Goal: Task Accomplishment & Management: Complete application form

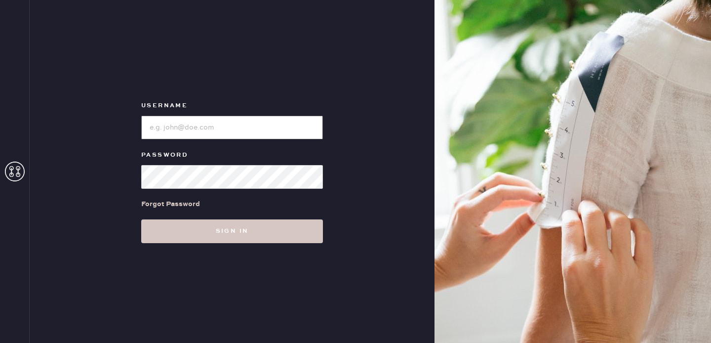
click at [253, 126] on input "loginName" at bounding box center [232, 128] width 182 height 24
type input "reformationsantamonica"
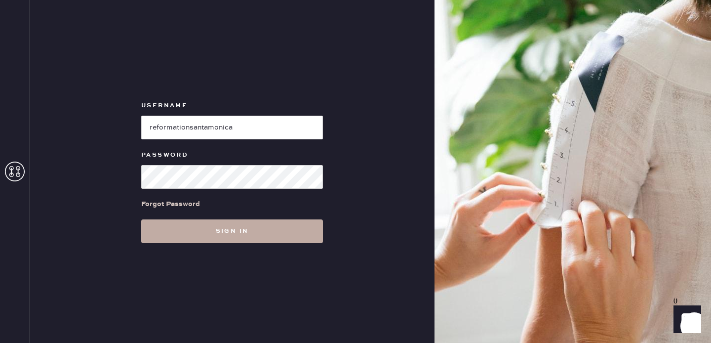
click at [230, 231] on button "Sign in" at bounding box center [232, 231] width 182 height 24
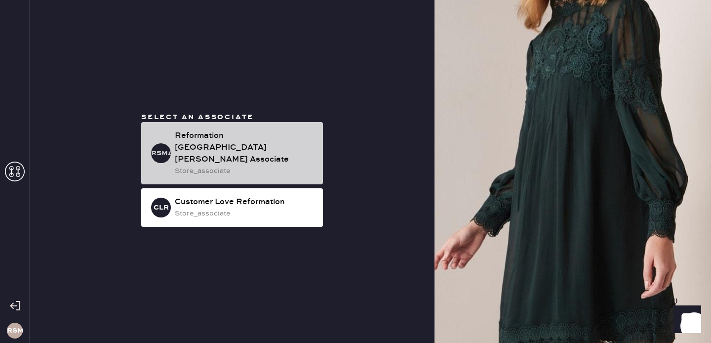
click at [240, 128] on div "RSMA Reformation [GEOGRAPHIC_DATA][PERSON_NAME] Associate store_associate" at bounding box center [232, 153] width 182 height 62
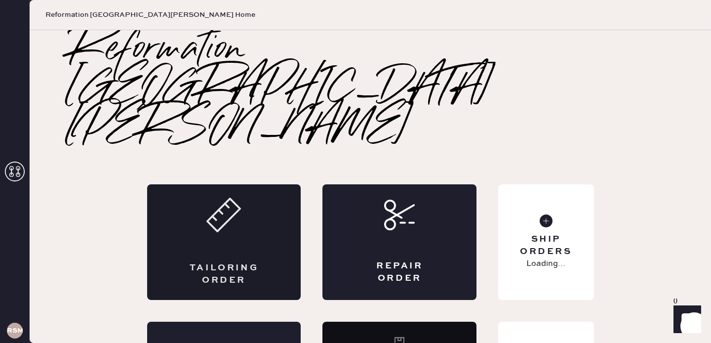
drag, startPoint x: 240, startPoint y: 139, endPoint x: 239, endPoint y: 148, distance: 8.9
click at [239, 197] on icon at bounding box center [223, 214] width 35 height 35
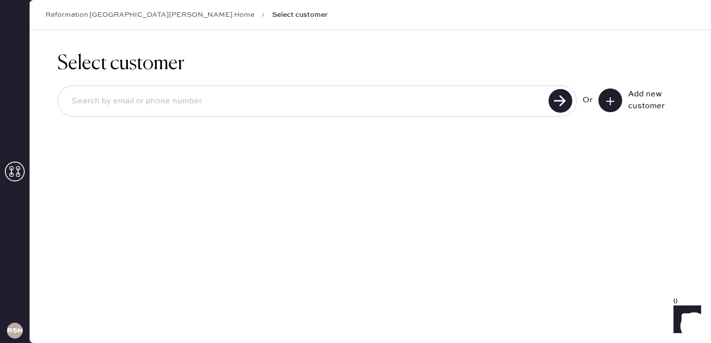
click at [132, 21] on div "Reformation [GEOGRAPHIC_DATA][PERSON_NAME] Home Select customer" at bounding box center [370, 15] width 681 height 30
click at [132, 17] on link "Reformation [GEOGRAPHIC_DATA][PERSON_NAME] Home" at bounding box center [149, 15] width 209 height 10
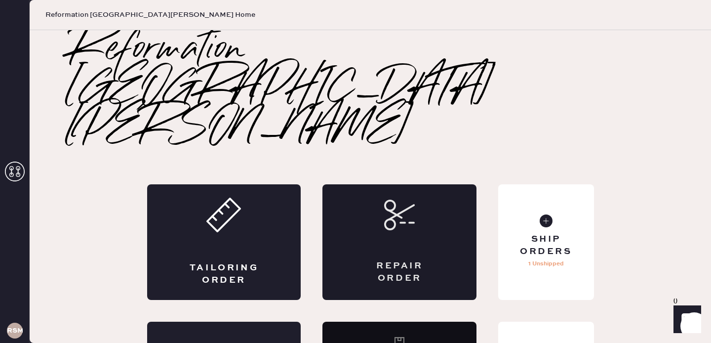
click at [398, 184] on div "Repair Order" at bounding box center [399, 242] width 154 height 116
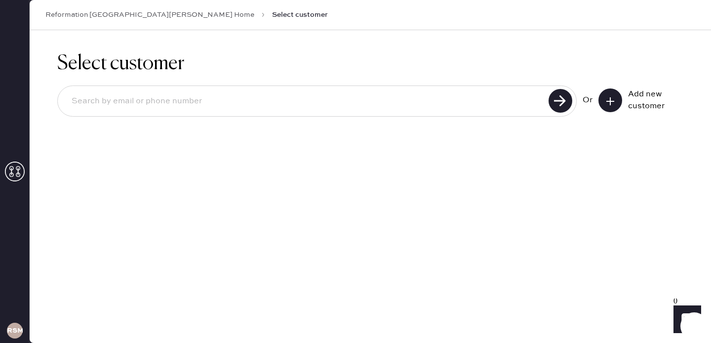
click at [201, 97] on input at bounding box center [305, 101] width 482 height 23
type input "[EMAIL_ADDRESS][DOMAIN_NAME]"
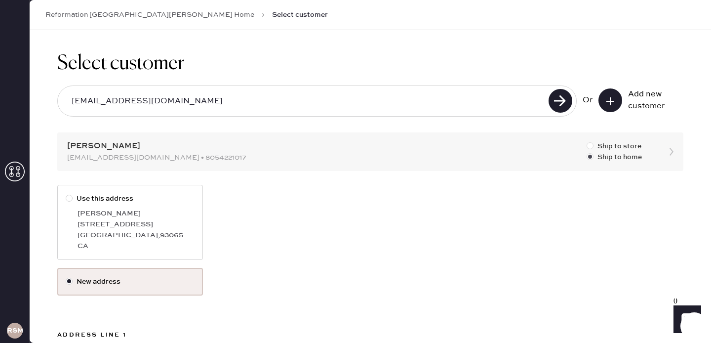
click at [623, 145] on label "Ship to store" at bounding box center [613, 146] width 55 height 11
click at [587, 141] on input "Ship to store" at bounding box center [586, 141] width 0 height 0
radio input "true"
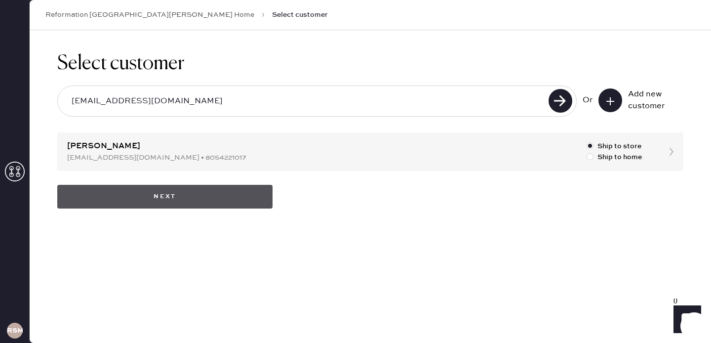
click at [142, 200] on button "Next" at bounding box center [164, 197] width 215 height 24
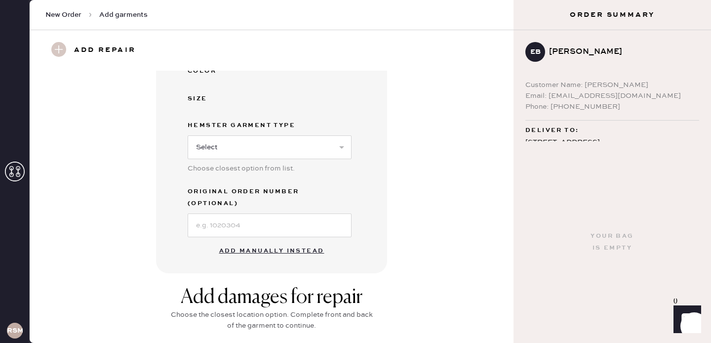
scroll to position [253, 0]
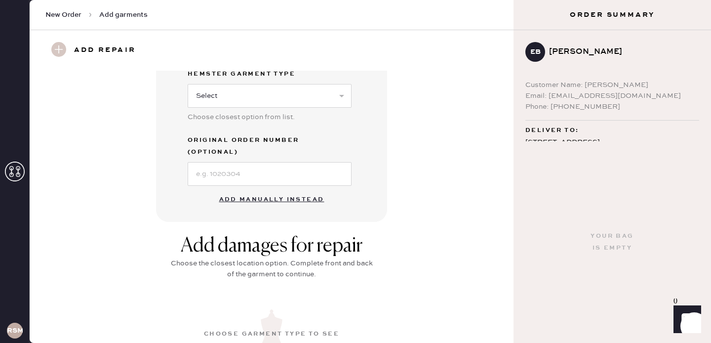
click at [260, 190] on button "Add manually instead" at bounding box center [271, 200] width 117 height 20
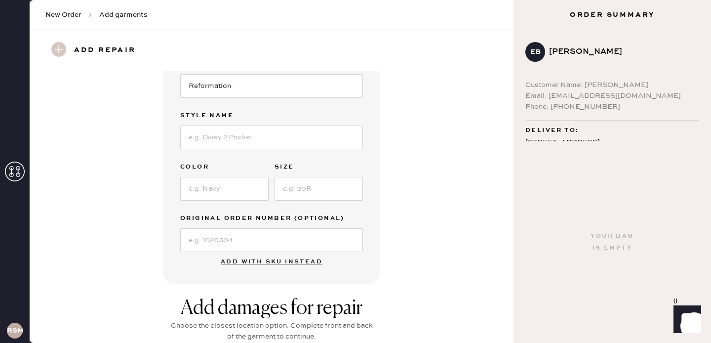
scroll to position [0, 0]
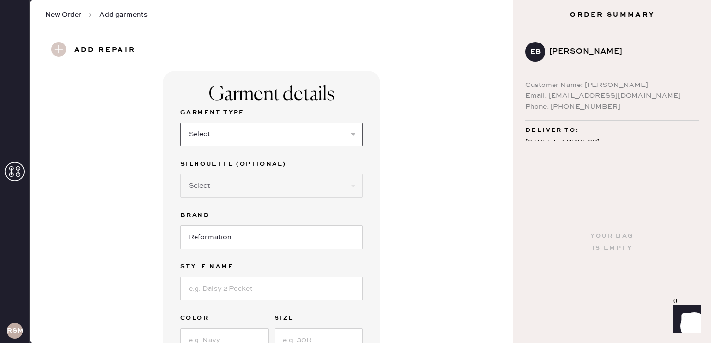
click at [253, 135] on select "Select Basic Skirt Jeans Leggings Pants Shorts Basic Sleeved Dress Basic Sleeve…" at bounding box center [271, 134] width 183 height 24
select select "15"
click at [180, 122] on select "Select Basic Skirt Jeans Leggings Pants Shorts Basic Sleeved Dress Basic Sleeve…" at bounding box center [271, 134] width 183 height 24
click at [272, 194] on select "Select Crop top Full Length Other" at bounding box center [271, 186] width 183 height 24
select select "70"
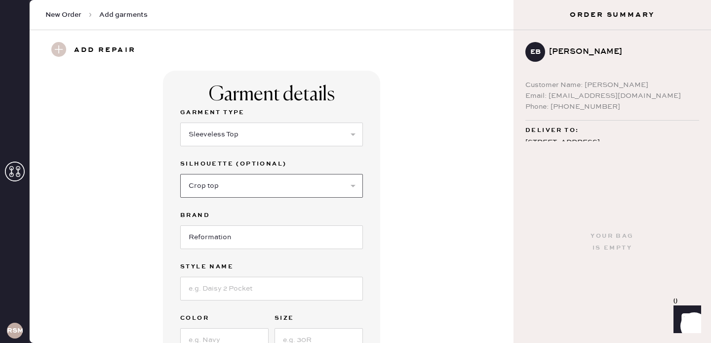
click at [180, 174] on select "Select Crop top Full Length Other" at bounding box center [271, 186] width 183 height 24
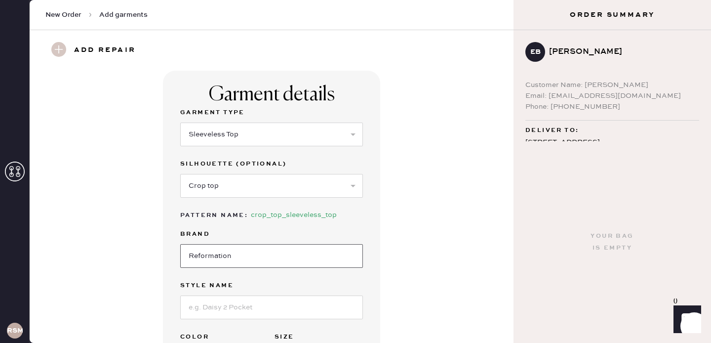
click at [249, 252] on input "Reformation" at bounding box center [271, 256] width 183 height 24
click at [256, 306] on input at bounding box center [271, 307] width 183 height 24
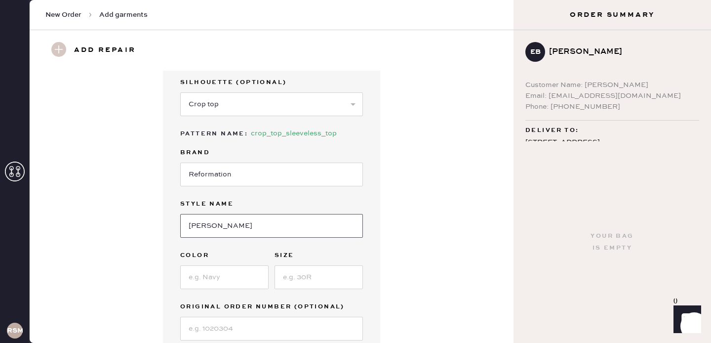
scroll to position [86, 0]
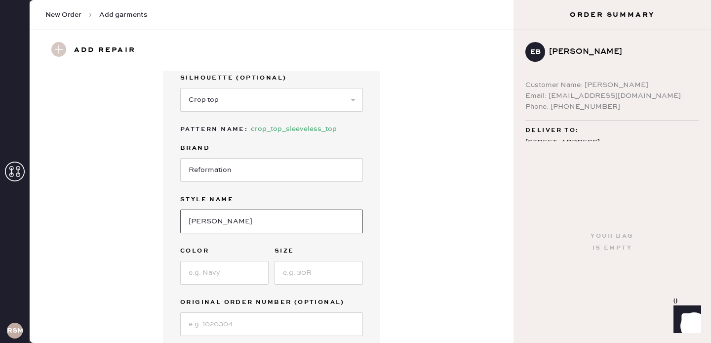
type input "[PERSON_NAME]"
click at [235, 272] on input at bounding box center [224, 273] width 88 height 24
type input "[GEOGRAPHIC_DATA]"
click at [313, 273] on input at bounding box center [318, 273] width 88 height 24
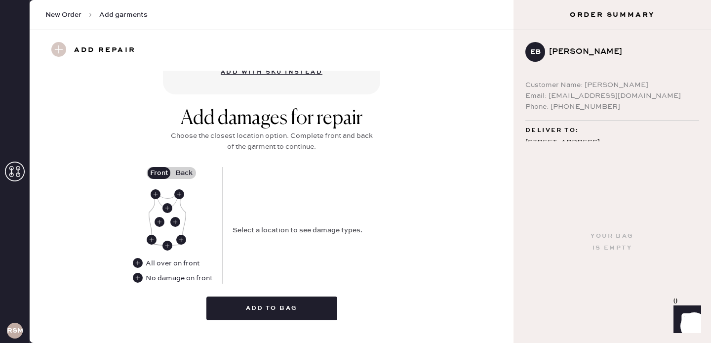
scroll to position [380, 0]
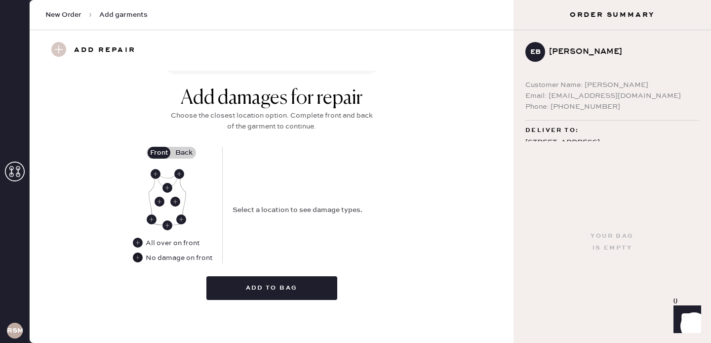
type input "2"
click at [138, 257] on use at bounding box center [138, 257] width 10 height 10
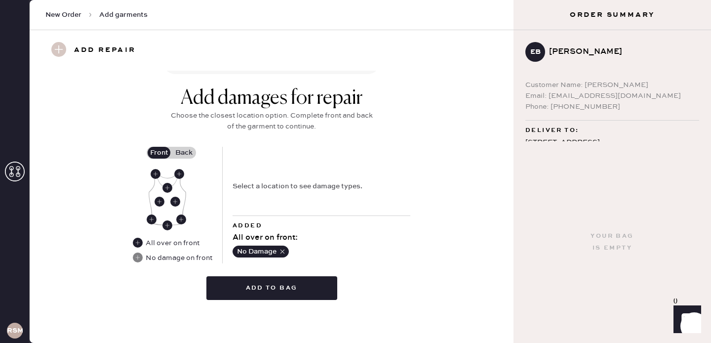
click at [185, 153] on label "Back" at bounding box center [183, 153] width 25 height 12
click at [184, 153] on input "Back" at bounding box center [184, 153] width 0 height 0
click at [156, 200] on use at bounding box center [160, 201] width 10 height 10
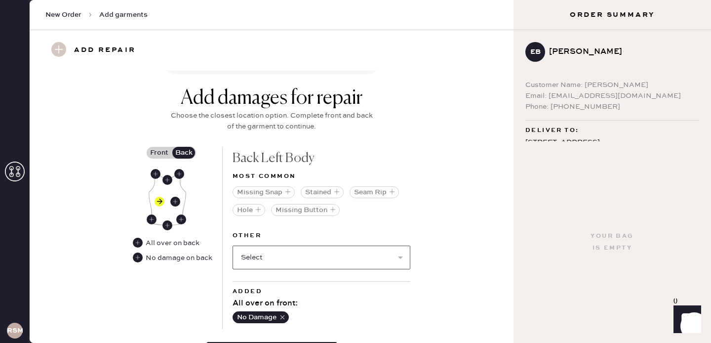
click at [265, 259] on select "Select Broken / Ripped Hem Broken Beads Broken Belt Loop Broken Button Broken C…" at bounding box center [322, 257] width 178 height 24
select select "1490"
click at [233, 245] on select "Select Broken / Ripped Hem Broken Beads Broken Belt Loop Broken Button Broken C…" at bounding box center [322, 257] width 178 height 24
select select
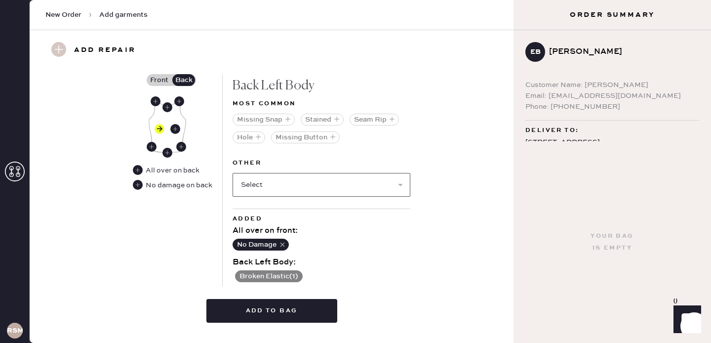
scroll to position [454, 0]
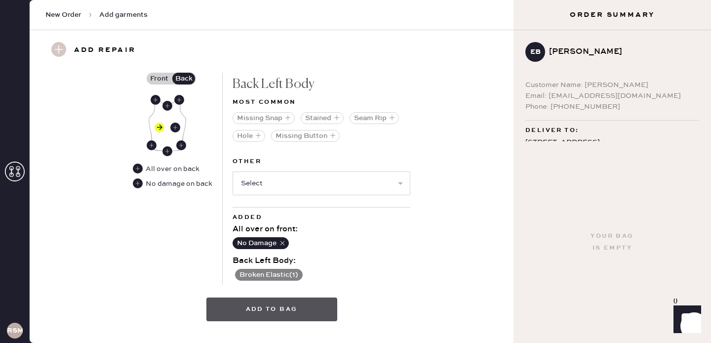
click at [290, 311] on button "Add to bag" at bounding box center [271, 309] width 131 height 24
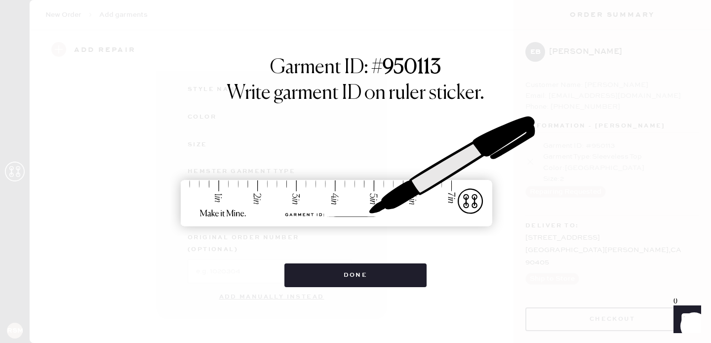
scroll to position [143, 0]
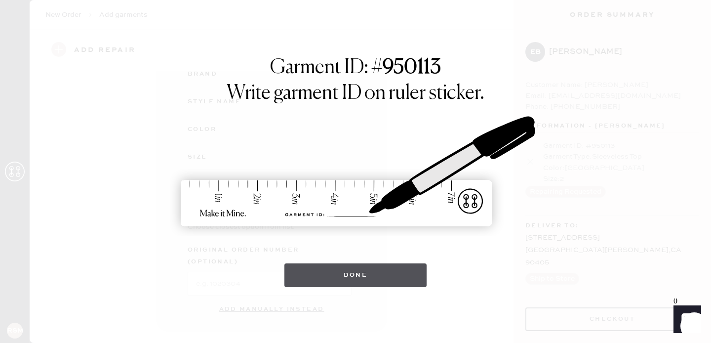
click at [372, 274] on button "Done" at bounding box center [355, 275] width 143 height 24
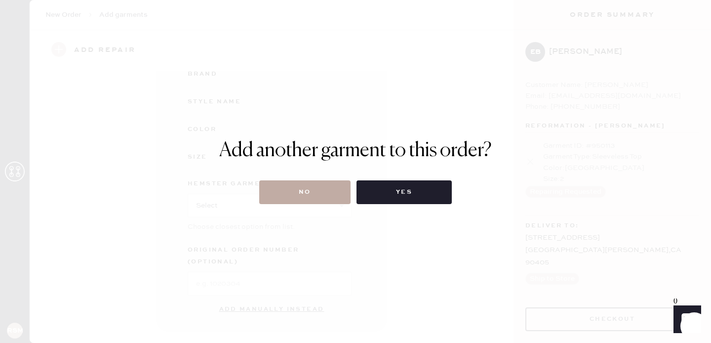
click at [326, 189] on button "No" at bounding box center [304, 192] width 91 height 24
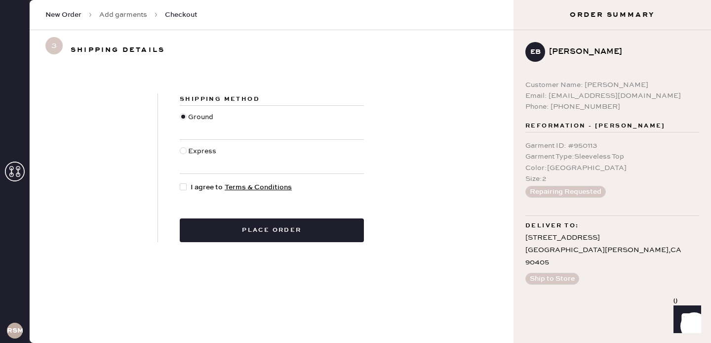
click at [183, 187] on div at bounding box center [183, 186] width 7 height 7
click at [180, 182] on input "I agree to Terms & Conditions" at bounding box center [180, 182] width 0 height 0
checkbox input "true"
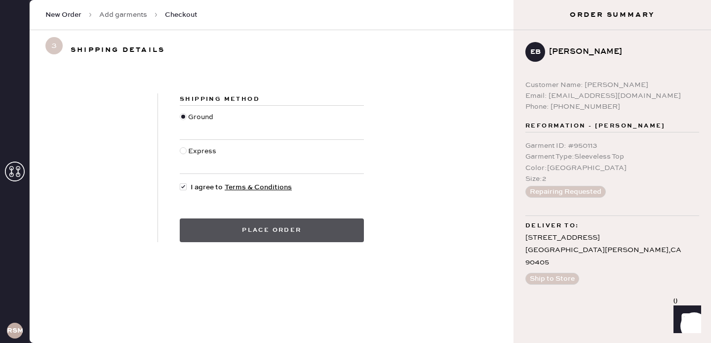
click at [217, 230] on button "Place order" at bounding box center [272, 230] width 184 height 24
